Goal: Task Accomplishment & Management: Use online tool/utility

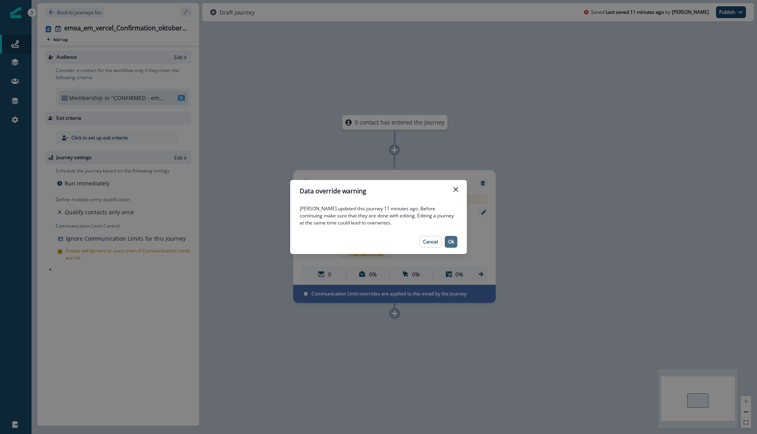
click at [453, 242] on p "Ok" at bounding box center [451, 242] width 6 height 6
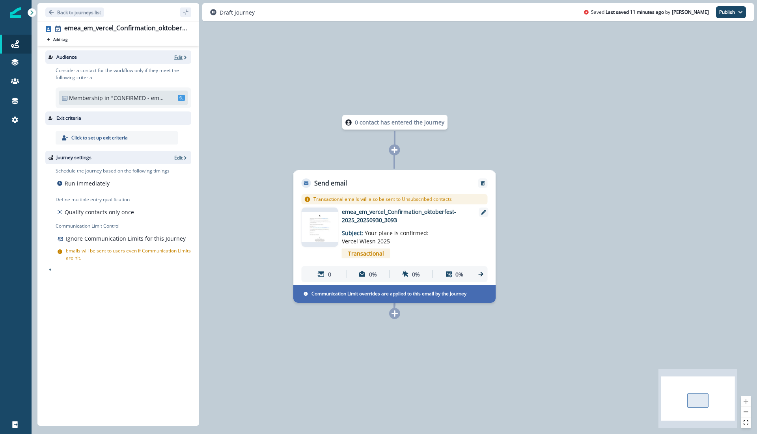
click at [177, 56] on p "Edit" at bounding box center [178, 57] width 8 height 7
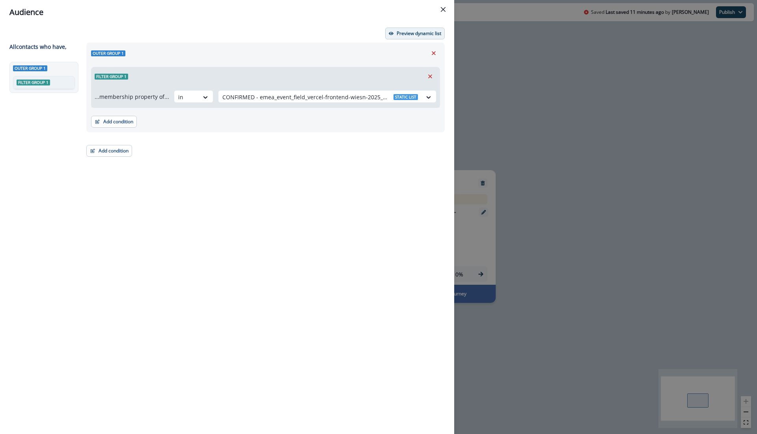
click at [401, 28] on button "Preview dynamic list" at bounding box center [415, 34] width 60 height 12
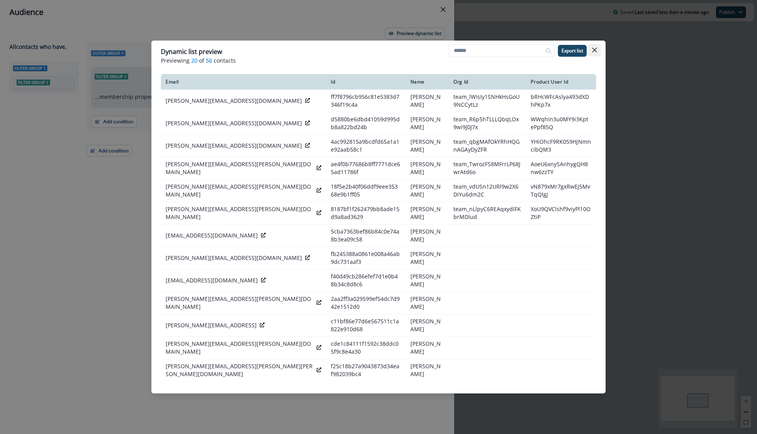
click at [594, 49] on icon "Close" at bounding box center [594, 50] width 5 height 5
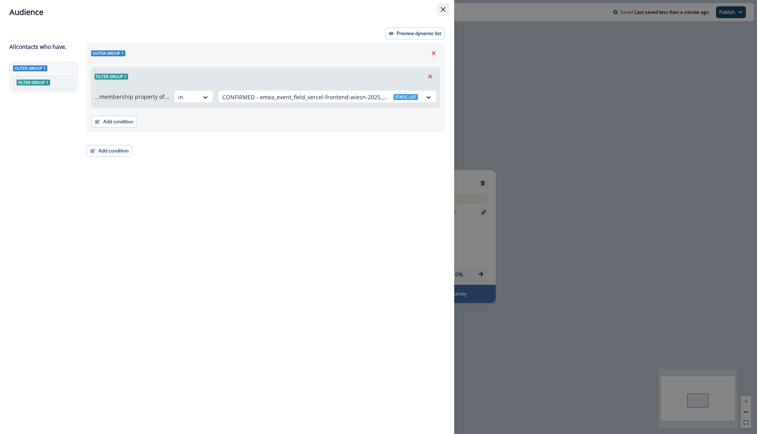
click at [441, 12] on button "Close" at bounding box center [443, 9] width 13 height 13
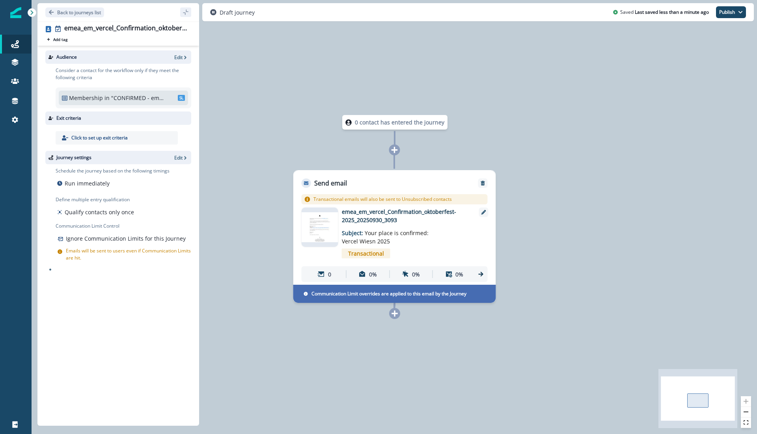
click at [322, 220] on img at bounding box center [320, 227] width 37 height 30
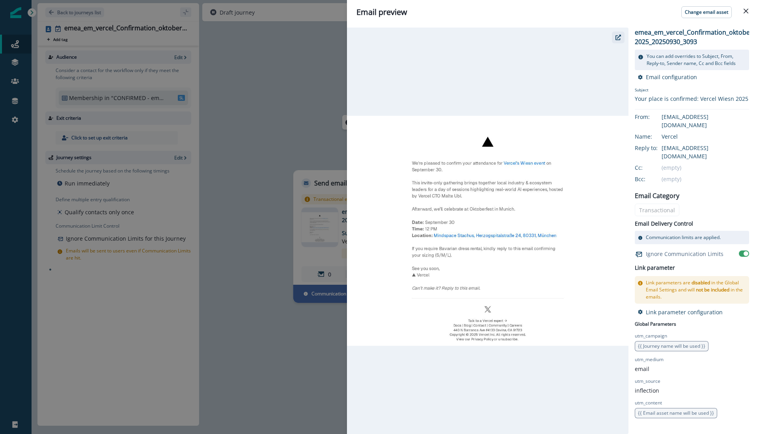
click at [618, 38] on icon "button" at bounding box center [618, 38] width 6 height 6
click at [258, 89] on div "Email preview Change email asset emea_em_vercel_Confirmation_oktoberfest-2025_2…" at bounding box center [378, 217] width 757 height 434
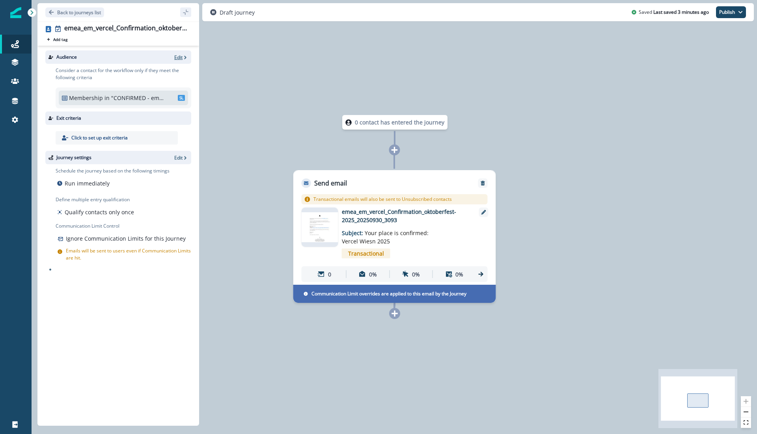
click at [178, 56] on p "Edit" at bounding box center [178, 57] width 8 height 7
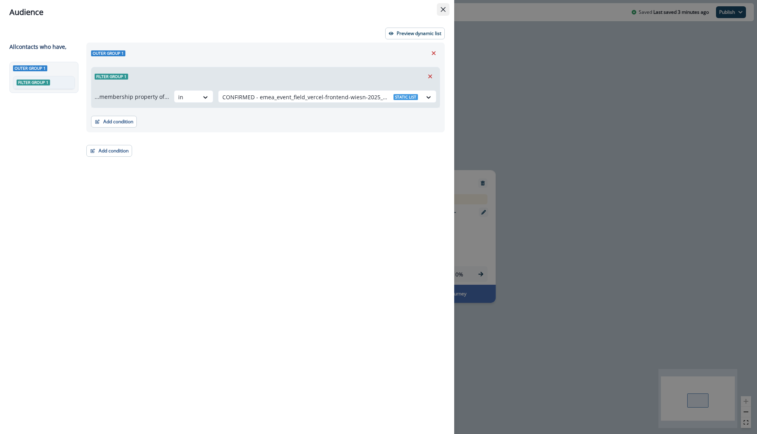
click at [442, 8] on icon "Close" at bounding box center [443, 9] width 5 height 5
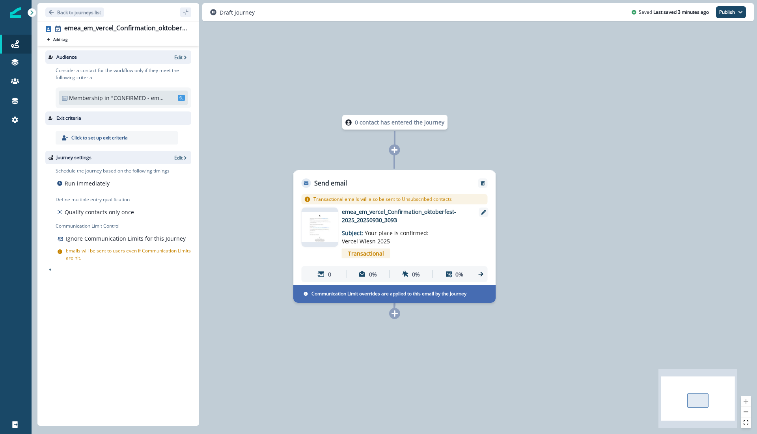
click at [325, 233] on img at bounding box center [320, 227] width 37 height 30
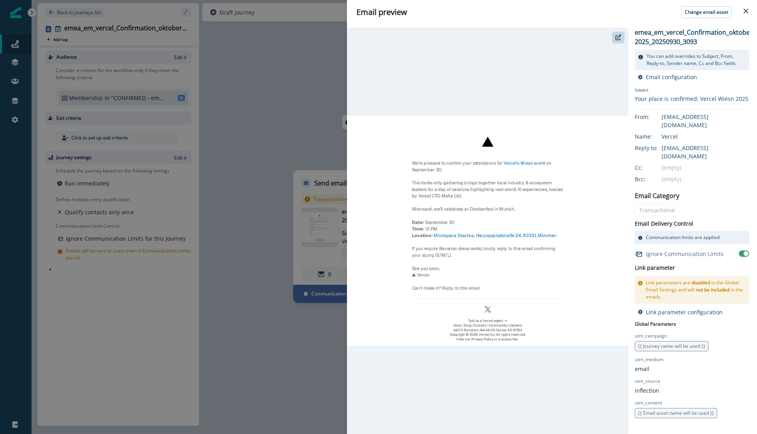
click at [295, 105] on div "Email preview Change email asset emea_em_vercel_Confirmation_oktoberfest-2025_2…" at bounding box center [378, 217] width 757 height 434
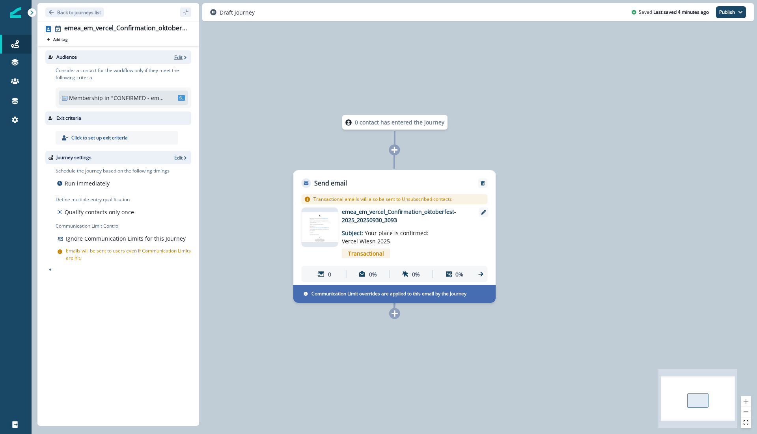
click at [184, 56] on icon "button" at bounding box center [186, 58] width 6 height 6
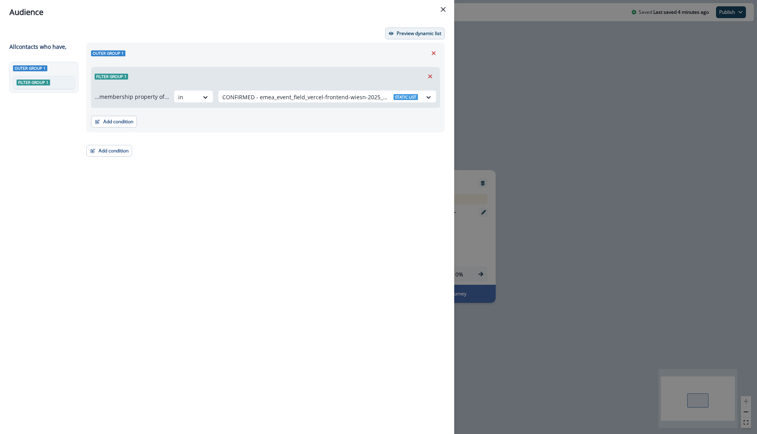
click at [417, 34] on p "Preview dynamic list" at bounding box center [419, 34] width 45 height 6
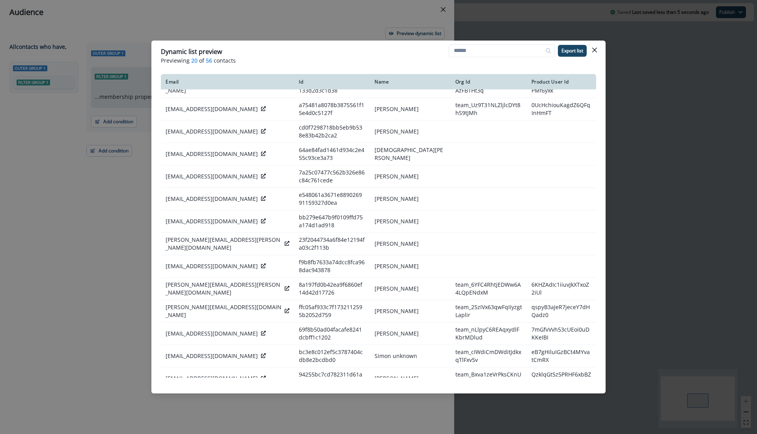
scroll to position [157, 0]
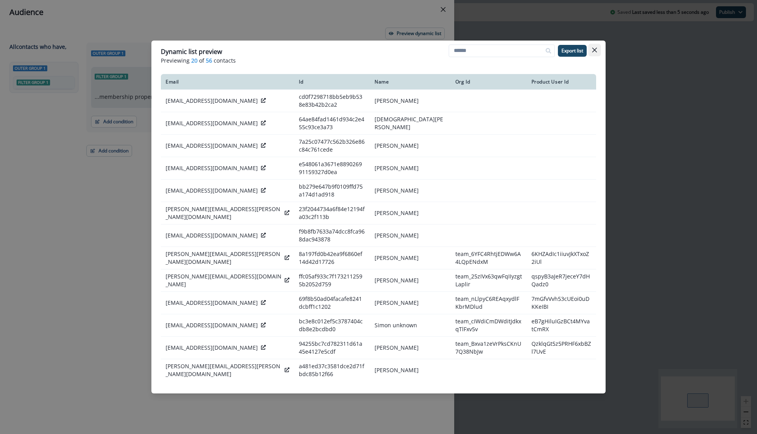
click at [599, 50] on button "Close" at bounding box center [594, 50] width 13 height 13
click at [599, 50] on div "Audience Preview dynamic list All contact s who have, Outer group 1 Filter grou…" at bounding box center [378, 217] width 757 height 434
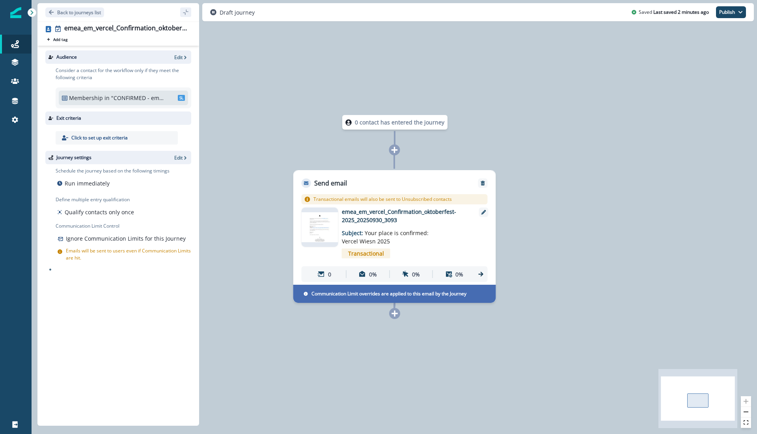
click at [317, 225] on img at bounding box center [320, 227] width 37 height 30
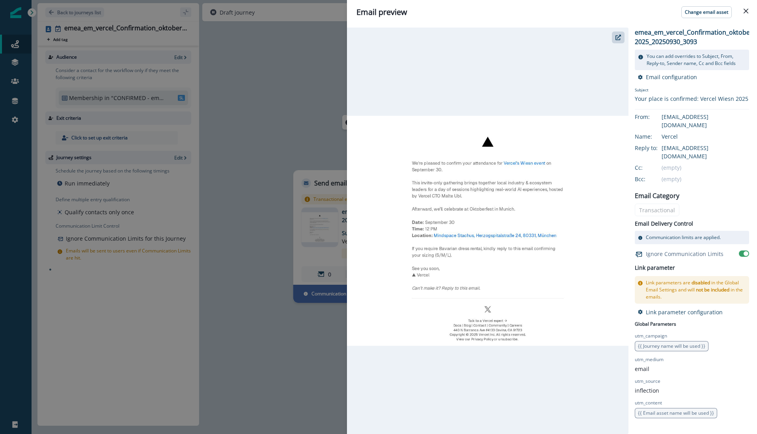
click at [223, 97] on div "Email preview Change email asset emea_em_vercel_Confirmation_oktoberfest-2025_2…" at bounding box center [378, 217] width 757 height 434
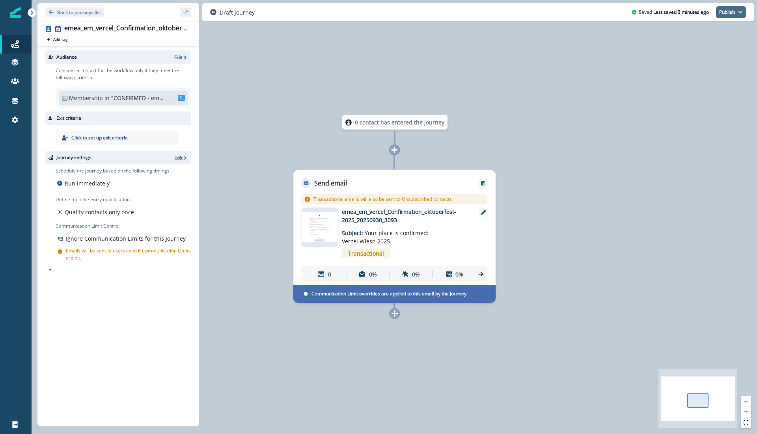
click at [734, 10] on button "Publish" at bounding box center [731, 12] width 30 height 12
click at [188, 58] on icon "button" at bounding box center [186, 58] width 6 height 6
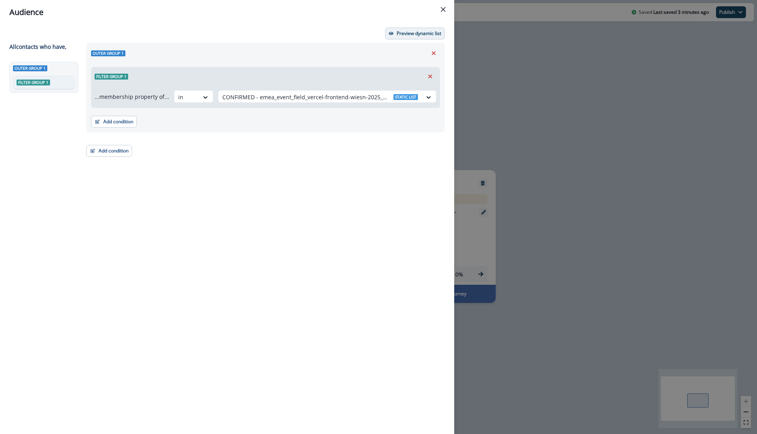
click at [397, 32] on p "Preview dynamic list" at bounding box center [419, 34] width 45 height 6
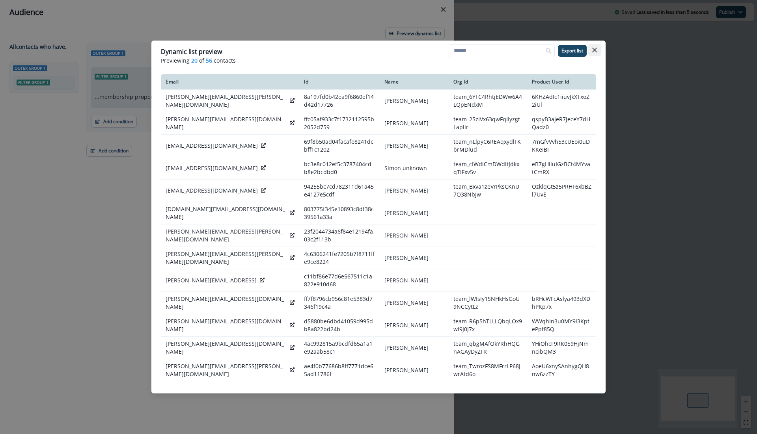
click at [597, 51] on button "Close" at bounding box center [594, 50] width 13 height 13
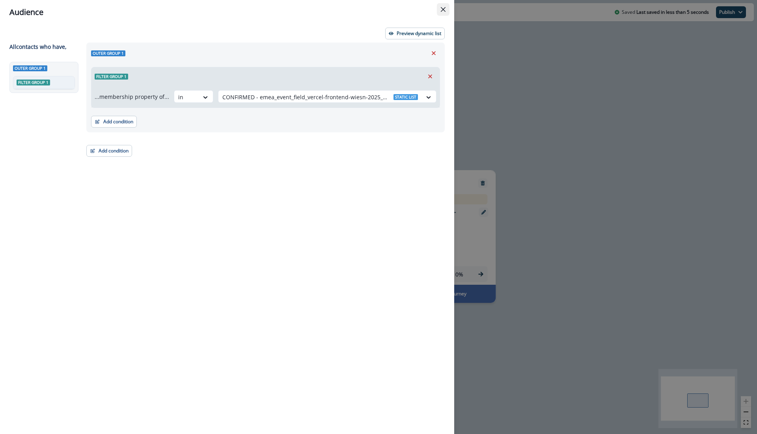
click at [445, 13] on button "Close" at bounding box center [443, 9] width 13 height 13
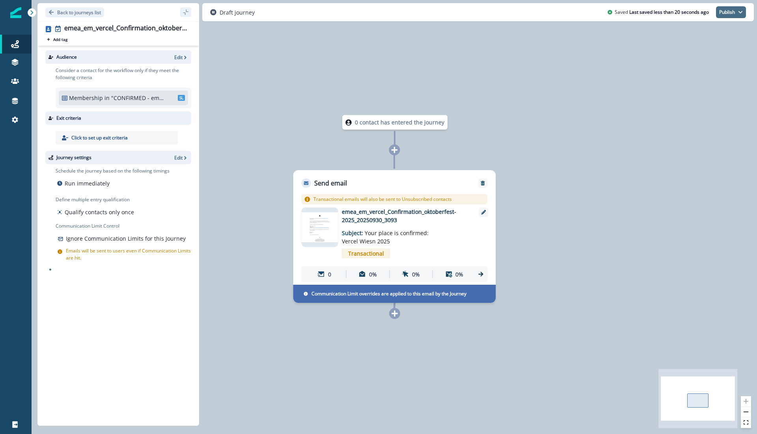
click at [733, 11] on button "Publish" at bounding box center [731, 12] width 30 height 12
click at [692, 33] on button "as active journey" at bounding box center [702, 32] width 88 height 14
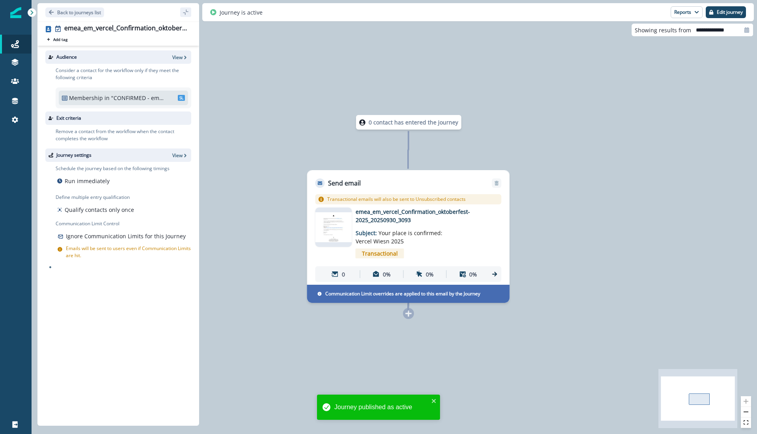
click at [341, 225] on img at bounding box center [333, 227] width 37 height 30
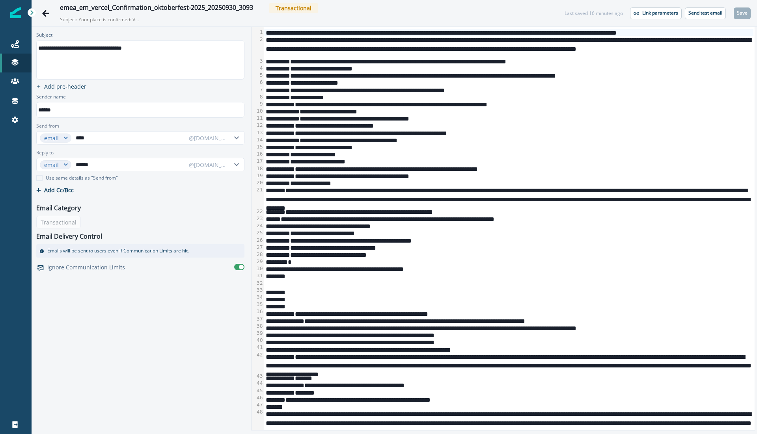
click at [390, 79] on div "**********" at bounding box center [509, 82] width 490 height 7
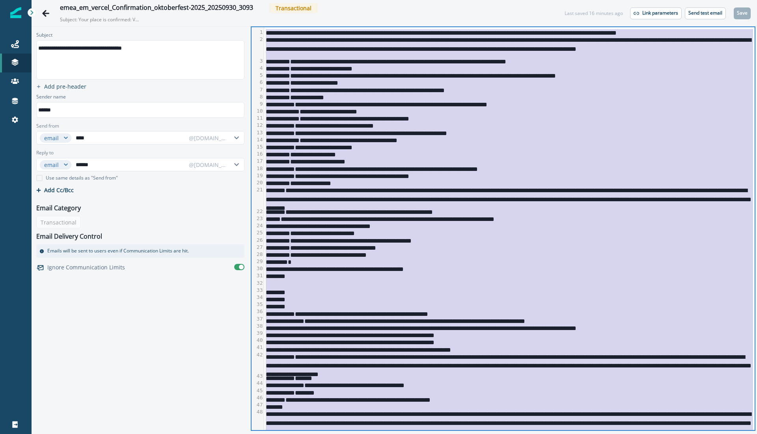
copy div "**********"
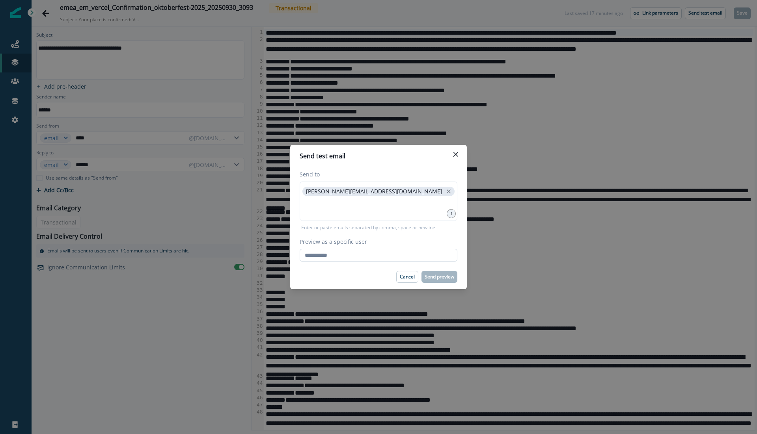
click at [333, 256] on input "Preview as a specific user" at bounding box center [379, 255] width 158 height 13
type input "**********"
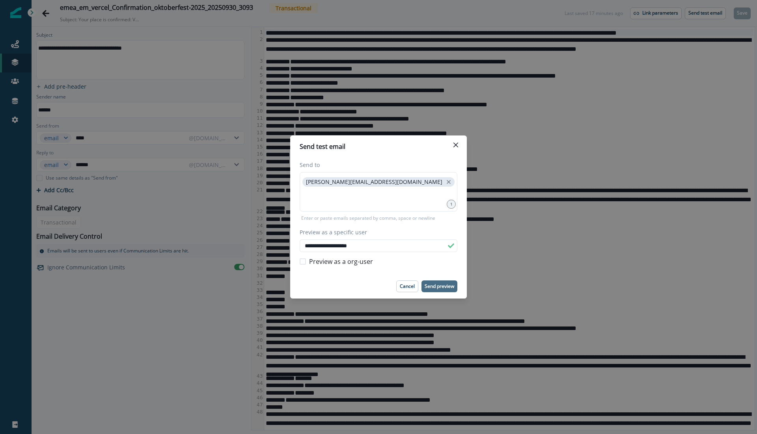
click at [447, 287] on p "Send preview" at bounding box center [440, 287] width 30 height 6
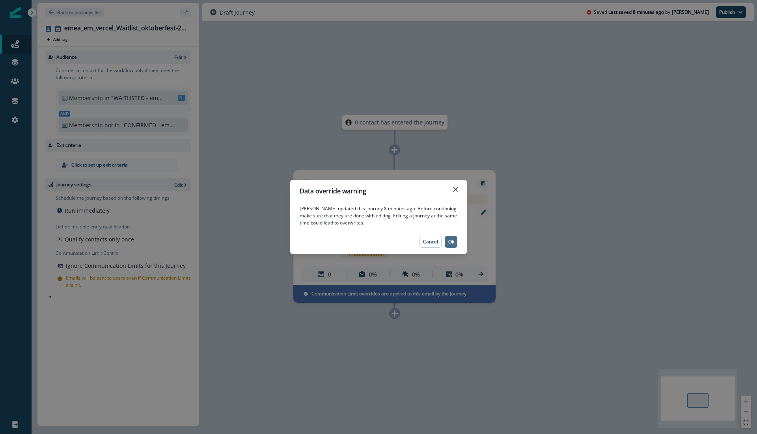
click at [453, 239] on p "Ok" at bounding box center [451, 242] width 6 height 6
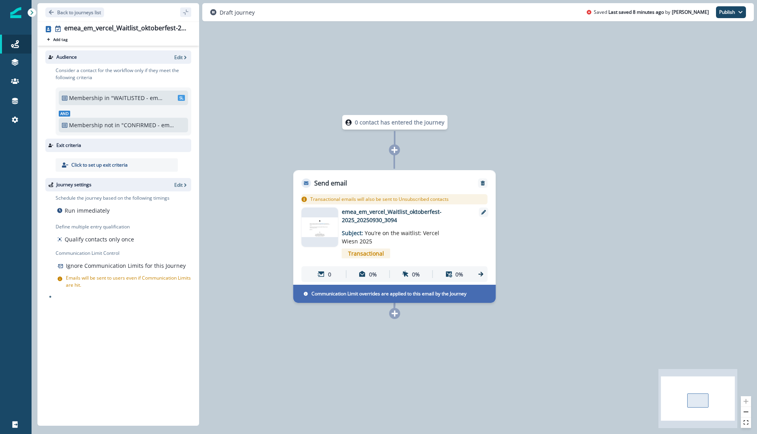
click at [333, 223] on img at bounding box center [320, 228] width 37 height 20
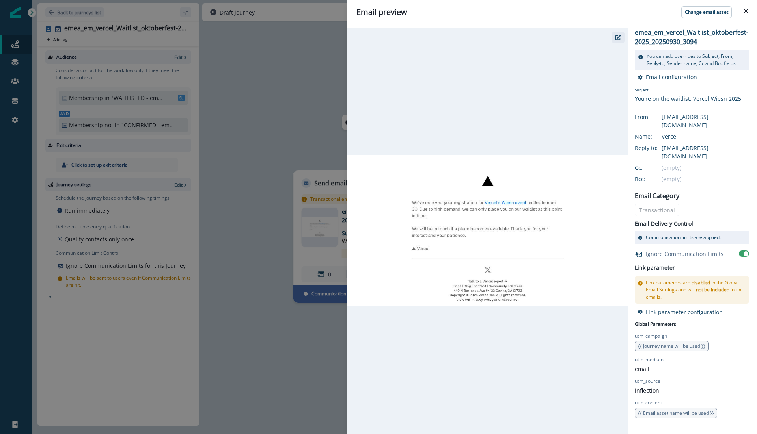
click at [617, 39] on icon "button" at bounding box center [618, 38] width 6 height 6
click at [311, 85] on div "Email preview Change email asset emea_em_vercel_Waitlist_oktoberfest-2025_20250…" at bounding box center [378, 217] width 757 height 434
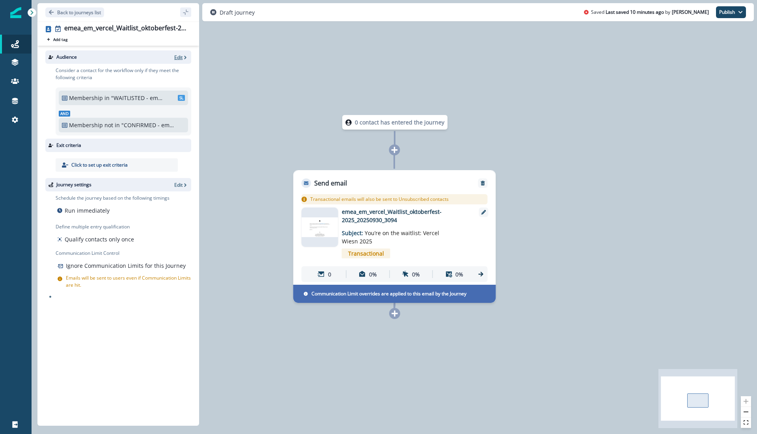
click at [180, 57] on p "Edit" at bounding box center [178, 57] width 8 height 7
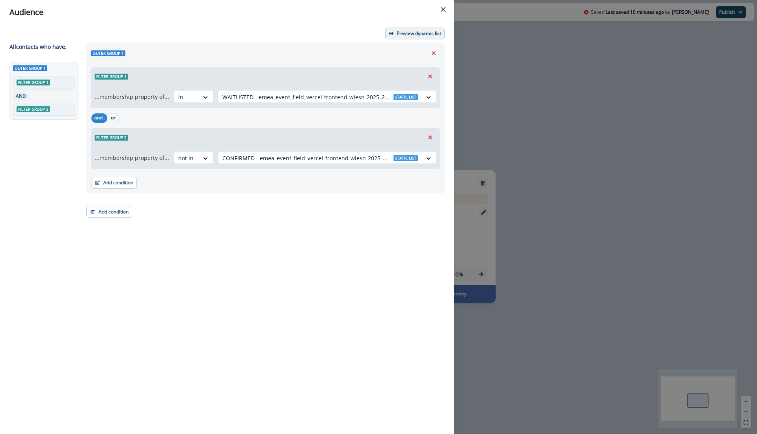
click at [409, 31] on p "Preview dynamic list" at bounding box center [419, 34] width 45 height 6
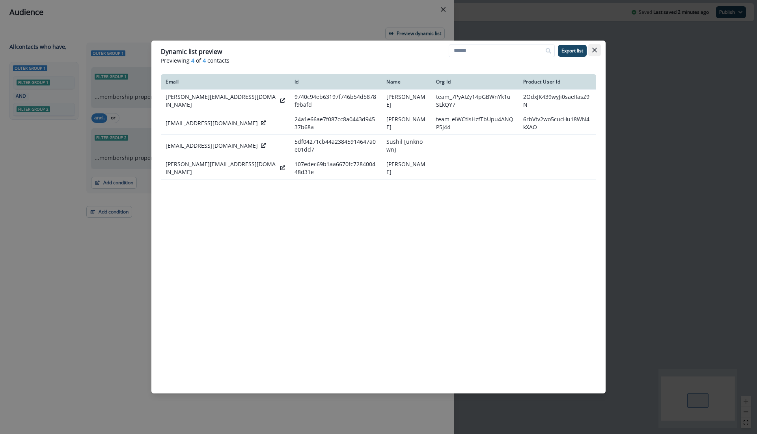
click at [597, 48] on button "Close" at bounding box center [594, 50] width 13 height 13
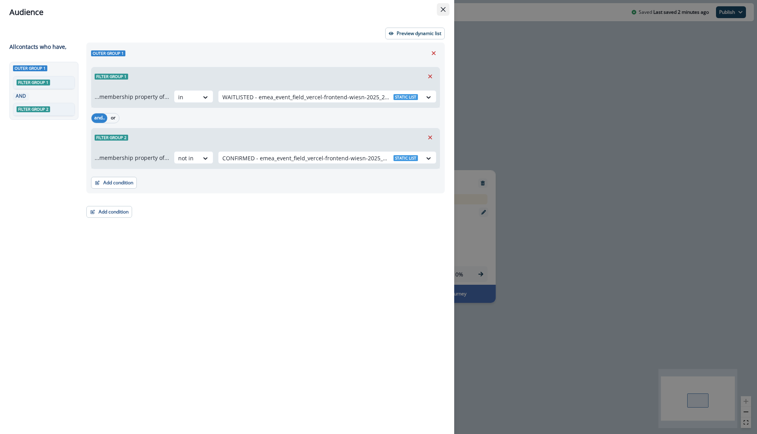
click at [444, 8] on icon "Close" at bounding box center [443, 9] width 5 height 5
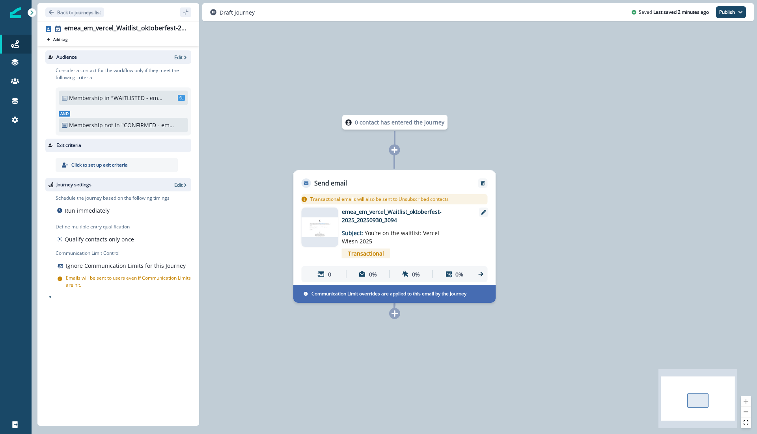
click at [191, 58] on div "Audience Edit Consider a contact for the workflow only if they meet the followi…" at bounding box center [118, 234] width 162 height 377
click at [181, 58] on p "Edit" at bounding box center [178, 57] width 8 height 7
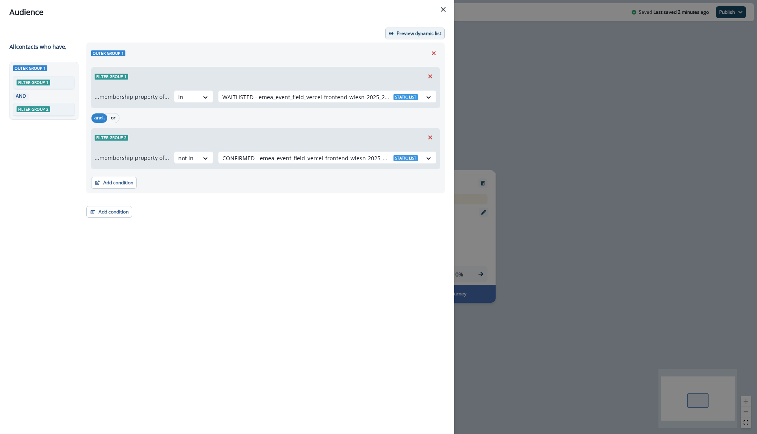
click at [402, 36] on p "Preview dynamic list" at bounding box center [419, 34] width 45 height 6
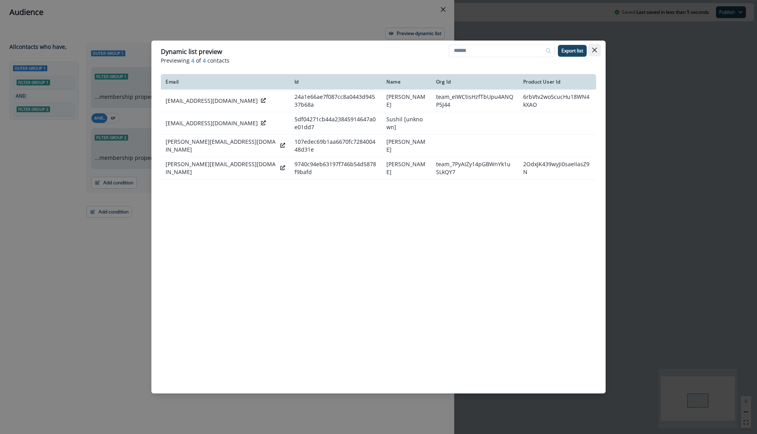
click at [597, 52] on button "Close" at bounding box center [594, 50] width 13 height 13
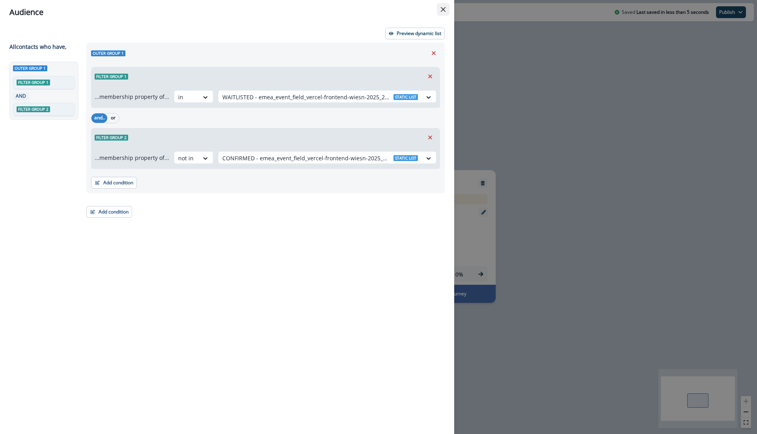
click at [447, 6] on button "Close" at bounding box center [443, 9] width 13 height 13
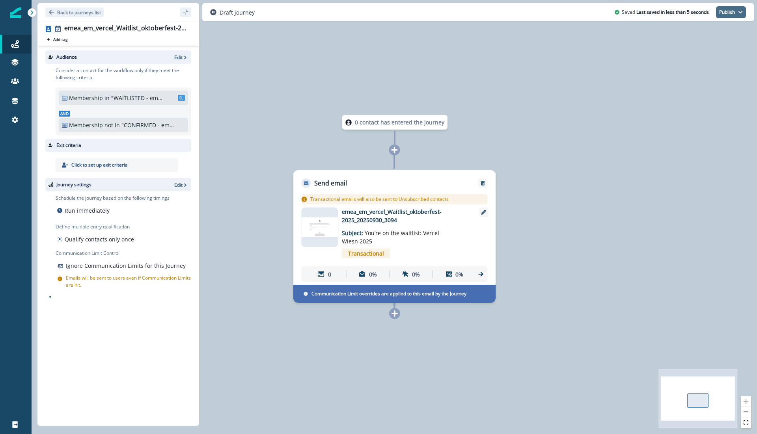
click at [735, 13] on button "Publish" at bounding box center [731, 12] width 30 height 12
click at [180, 52] on div "Audience Edit" at bounding box center [118, 56] width 146 height 13
click at [178, 56] on p "Edit" at bounding box center [178, 57] width 8 height 7
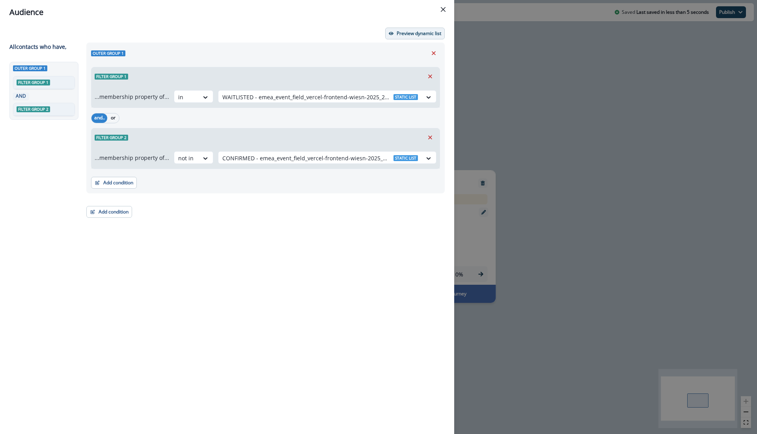
click at [394, 34] on button "Preview dynamic list" at bounding box center [415, 34] width 60 height 12
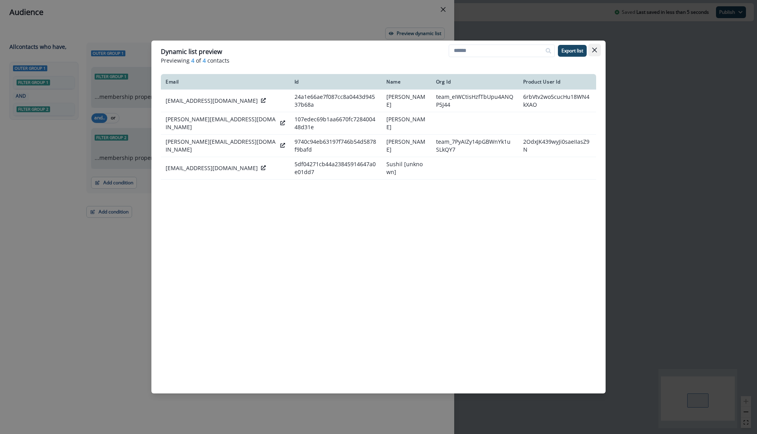
click at [598, 49] on button "Close" at bounding box center [594, 50] width 13 height 13
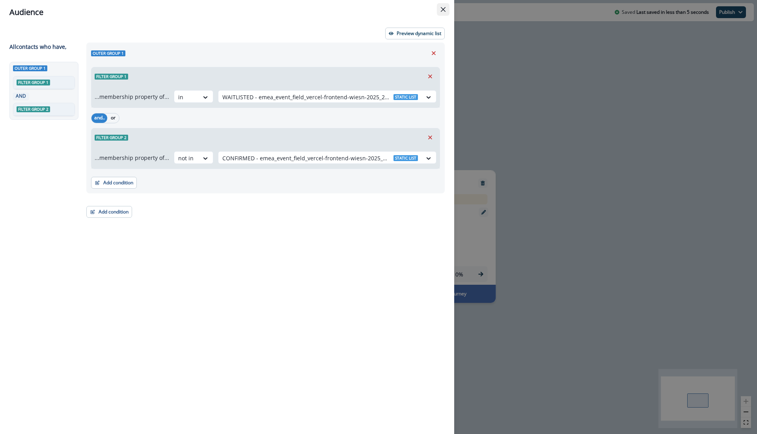
click at [445, 8] on icon "Close" at bounding box center [443, 9] width 5 height 5
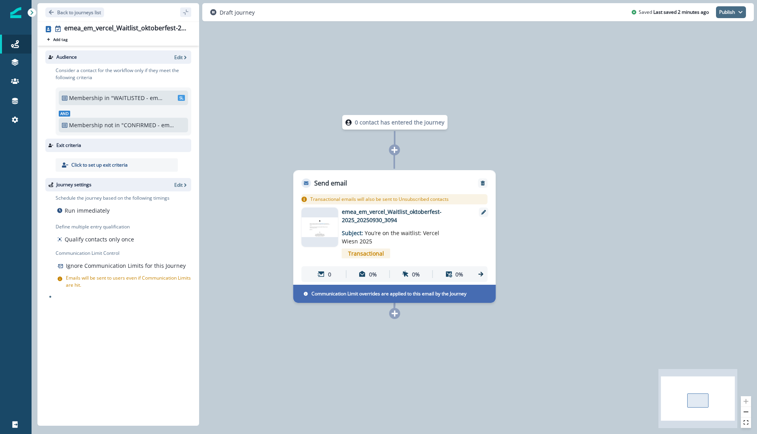
click at [735, 13] on button "Publish" at bounding box center [731, 12] width 30 height 12
click at [686, 28] on button "as active journey" at bounding box center [702, 32] width 88 height 14
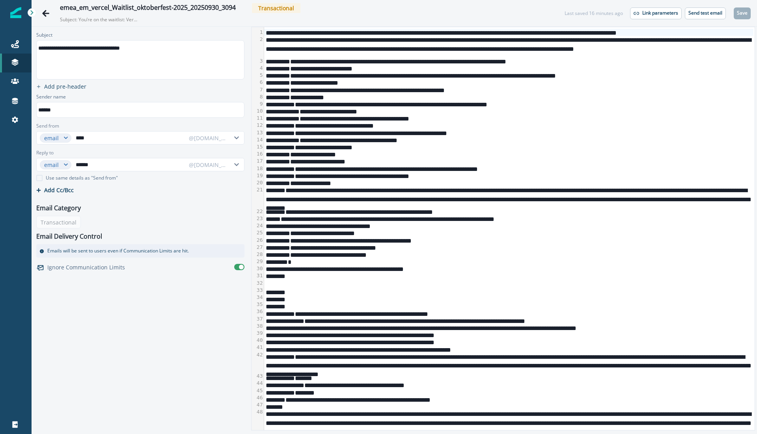
click at [353, 85] on div "**********" at bounding box center [509, 82] width 490 height 7
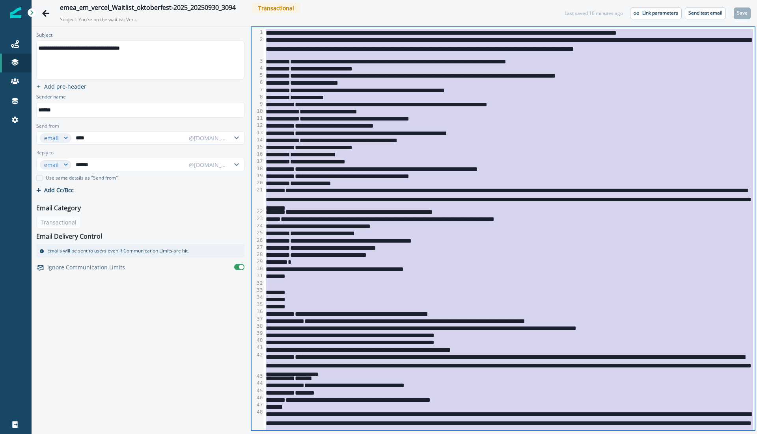
copy div "**********"
click at [709, 16] on p "Send test email" at bounding box center [705, 13] width 34 height 6
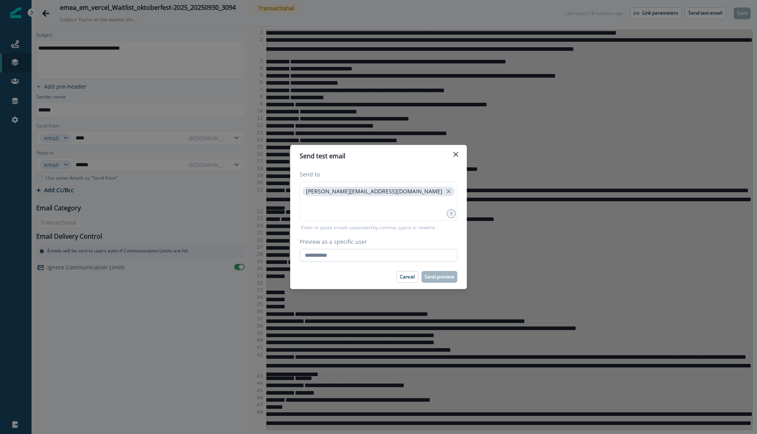
click at [346, 249] on input "Preview as a specific user" at bounding box center [379, 255] width 158 height 13
type input "**********"
click at [355, 271] on div "Cancel Send preview" at bounding box center [379, 277] width 158 height 12
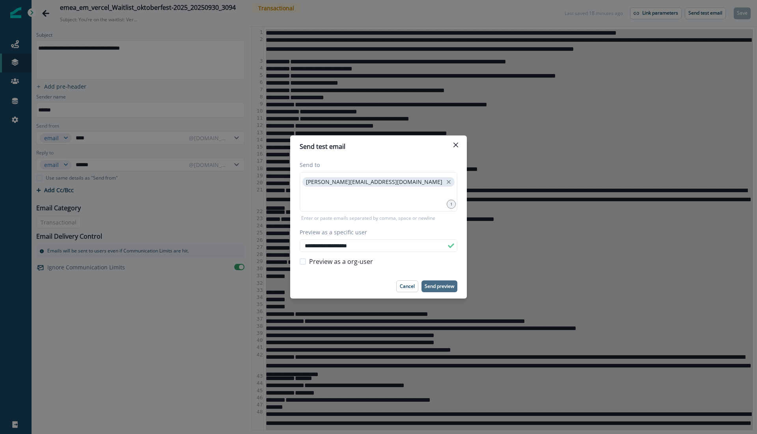
click at [445, 284] on p "Send preview" at bounding box center [440, 287] width 30 height 6
